Goal: Navigation & Orientation: Find specific page/section

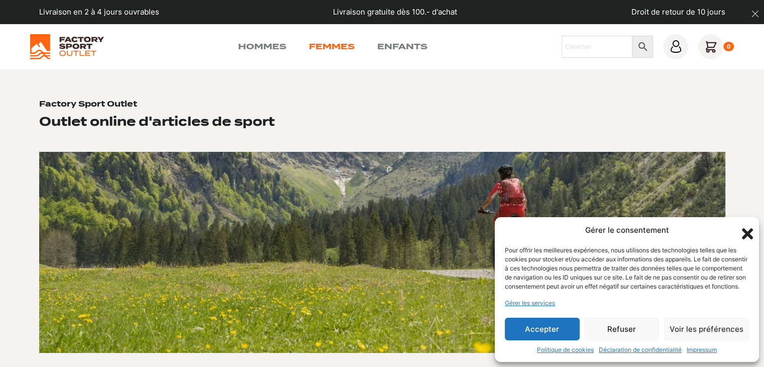
click at [326, 46] on link "Femmes" at bounding box center [332, 47] width 46 height 12
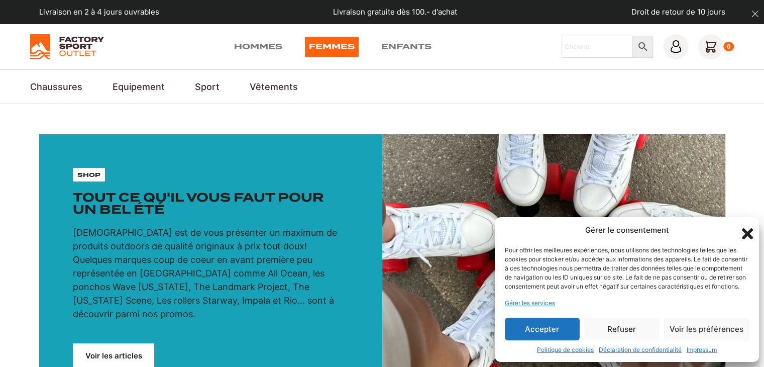
click at [747, 228] on icon "Fermer la boîte de dialogue" at bounding box center [747, 233] width 11 height 11
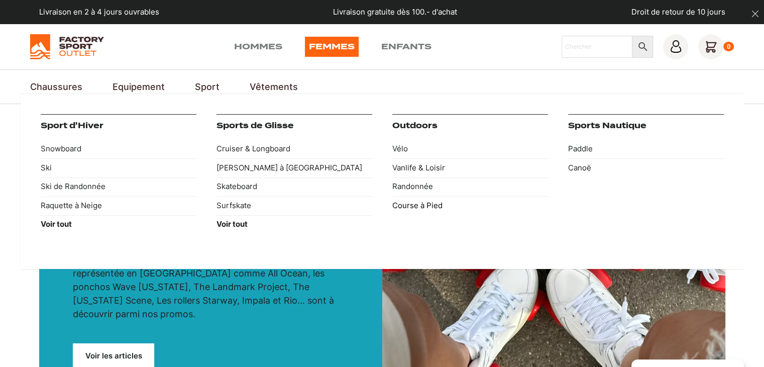
click at [418, 205] on link "Course à Pied" at bounding box center [470, 205] width 156 height 19
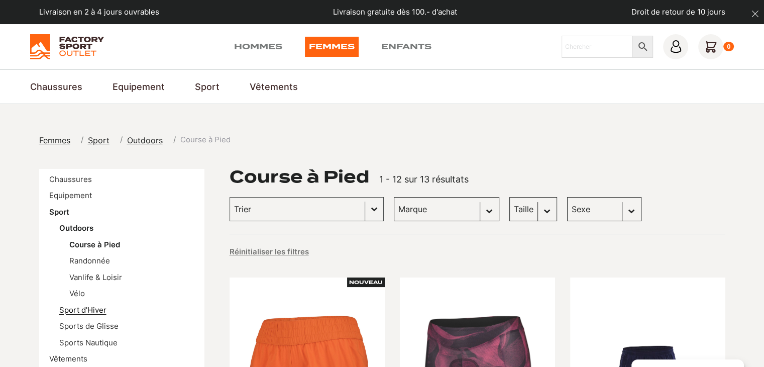
click at [99, 308] on link "Sport d'Hiver" at bounding box center [82, 310] width 47 height 10
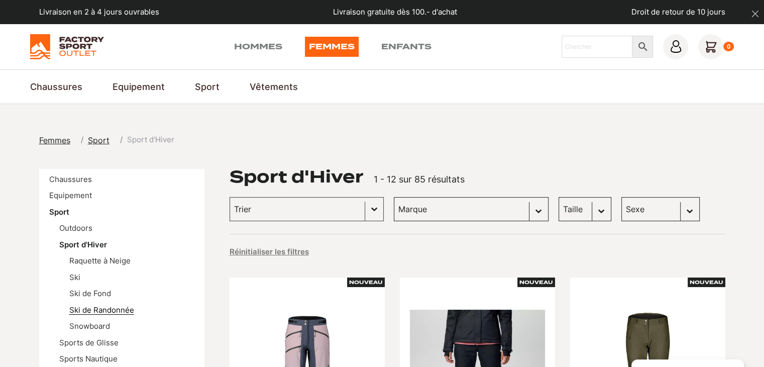
click at [125, 312] on link "Ski de Randonnée" at bounding box center [101, 310] width 65 height 10
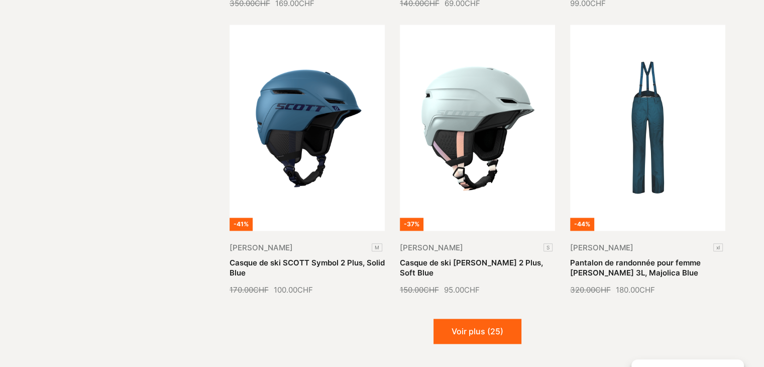
scroll to position [1199, 0]
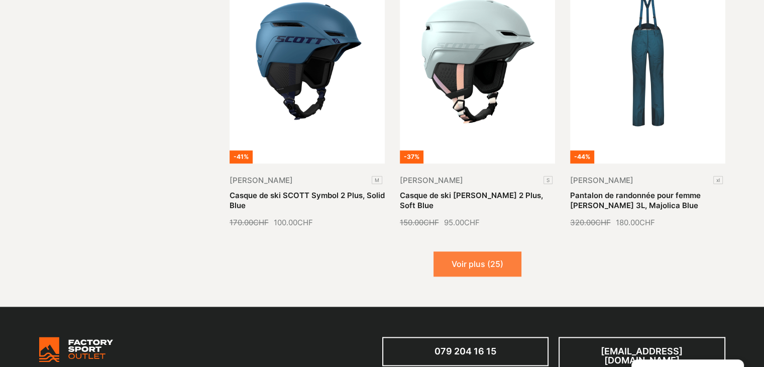
click at [481, 256] on button "Voir plus (25)" at bounding box center [478, 263] width 88 height 25
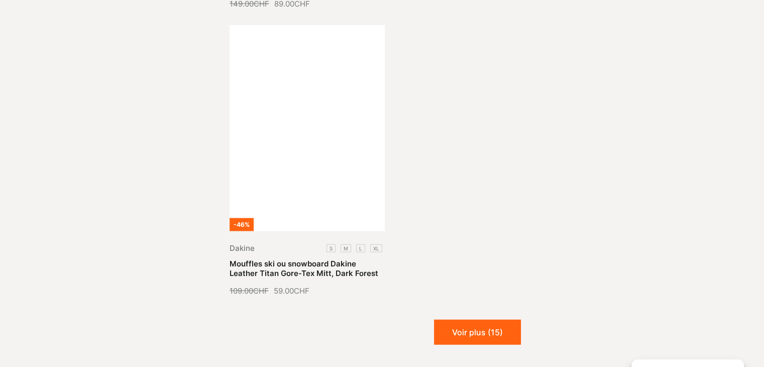
scroll to position [2311, 0]
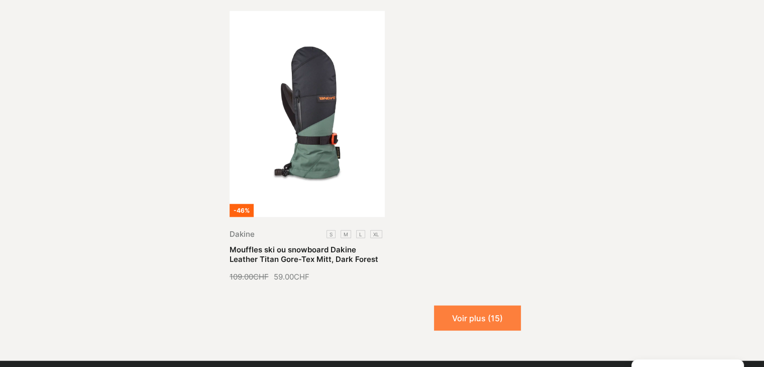
click at [462, 305] on button "Voir plus (15)" at bounding box center [477, 317] width 87 height 25
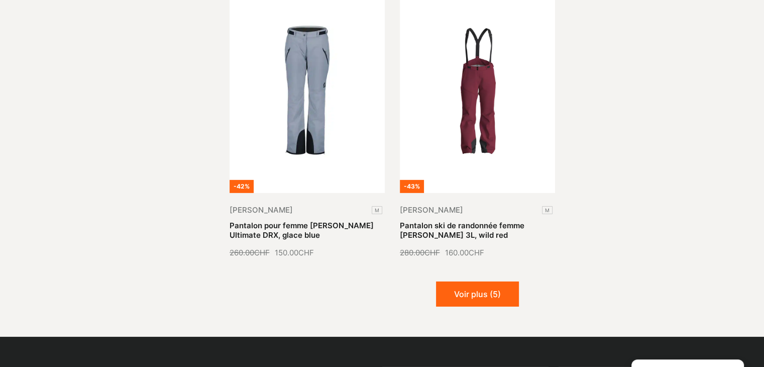
scroll to position [3201, 0]
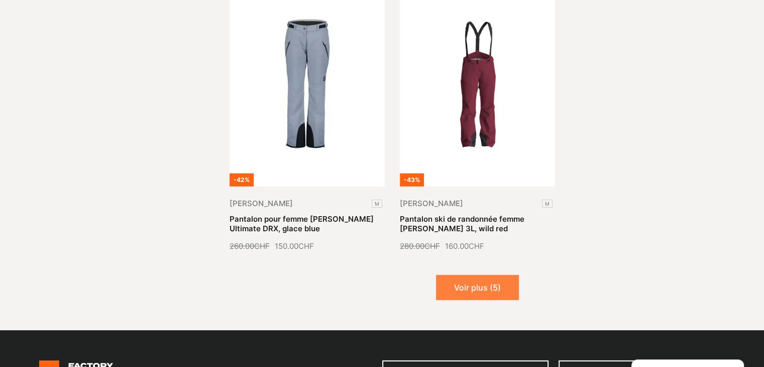
click at [482, 275] on button "Voir plus (5)" at bounding box center [477, 287] width 83 height 25
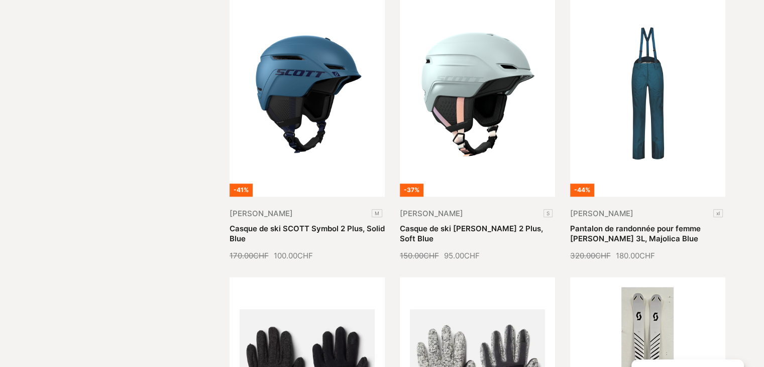
scroll to position [1075, 0]
